Goal: Check status: Check status

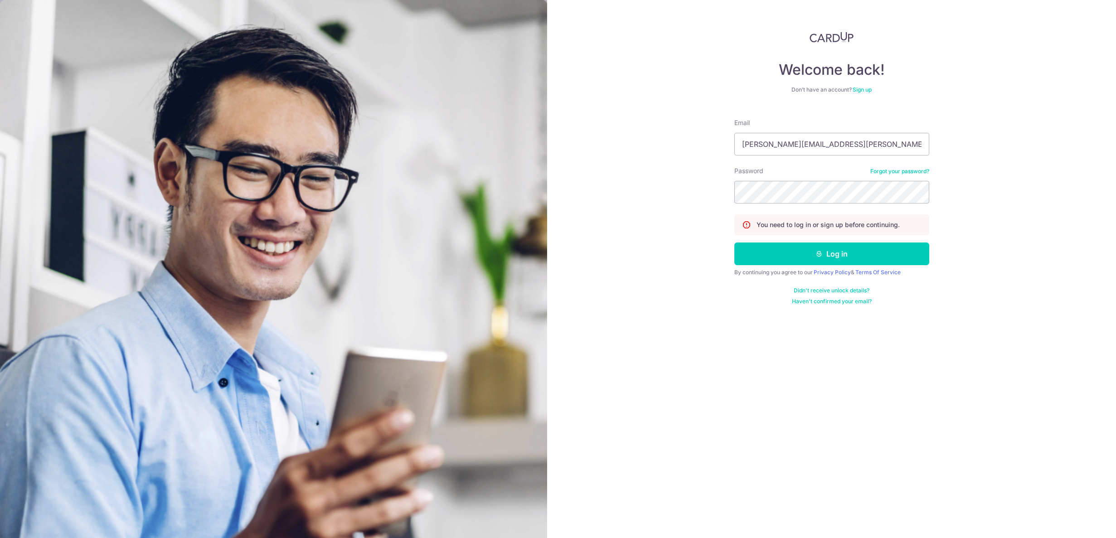
click at [872, 246] on button "Log in" at bounding box center [831, 254] width 195 height 23
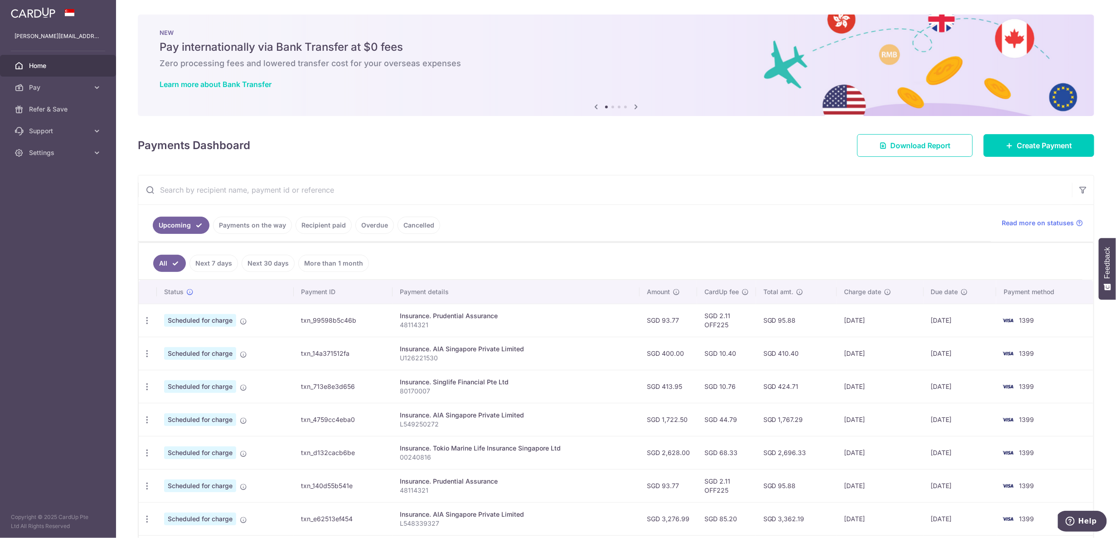
drag, startPoint x: 744, startPoint y: 323, endPoint x: 779, endPoint y: 326, distance: 34.5
click at [779, 326] on tr "Update payment Cancel payment Scheduled for charge txn_99598b5c46b Insurance. P…" at bounding box center [616, 320] width 955 height 33
click at [779, 326] on td "SGD 95.88" at bounding box center [796, 320] width 81 height 33
drag, startPoint x: 695, startPoint y: 336, endPoint x: 779, endPoint y: 337, distance: 84.3
click at [779, 337] on tbody "Update payment Cancel payment Scheduled for charge txn_99598b5c46b Insurance. P…" at bounding box center [616, 469] width 955 height 331
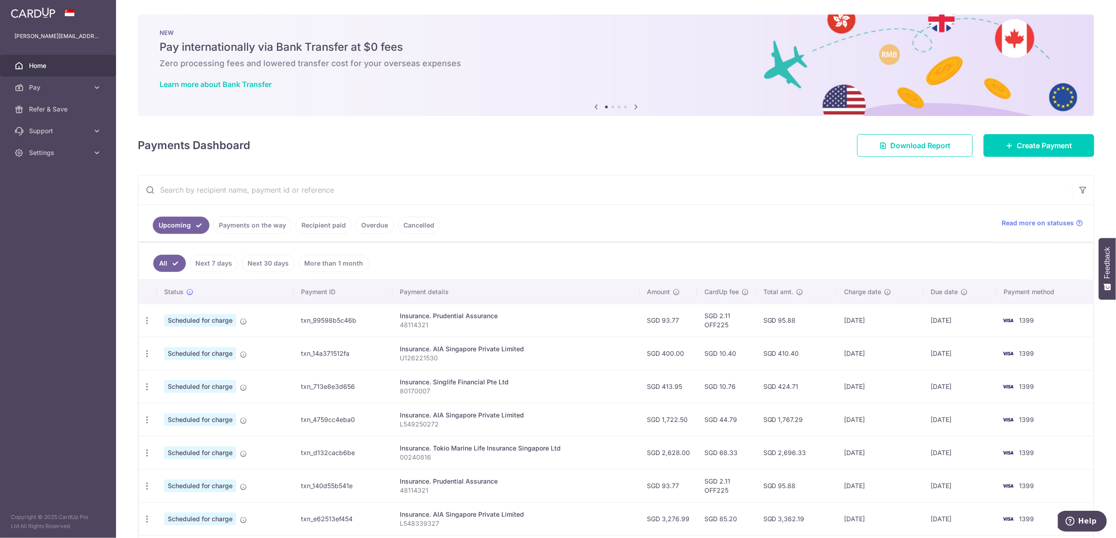
click at [779, 337] on td "SGD 410.40" at bounding box center [796, 353] width 81 height 33
click at [774, 321] on td "SGD 95.88" at bounding box center [796, 320] width 81 height 33
click at [754, 267] on ul "All Next 7 days Next 30 days More than 1 month" at bounding box center [611, 261] width 944 height 37
